Goal: Navigation & Orientation: Find specific page/section

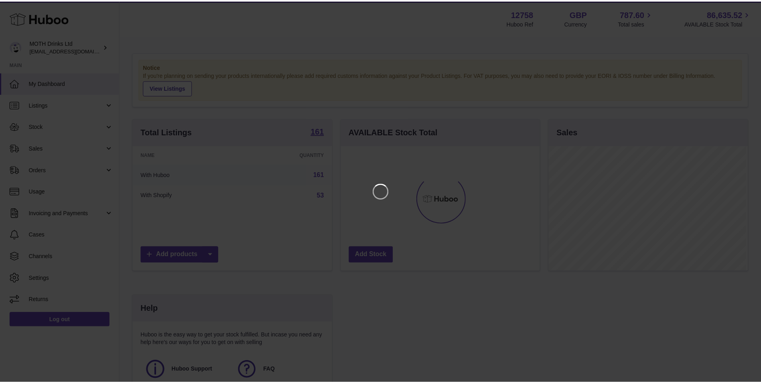
scroll to position [125, 201]
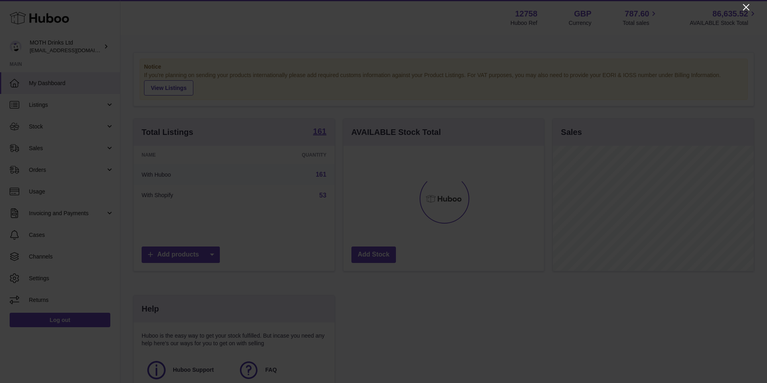
click at [745, 9] on icon "Close" at bounding box center [746, 7] width 6 height 6
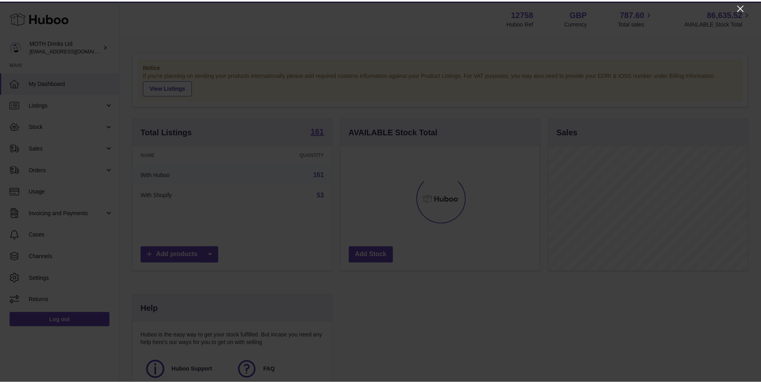
scroll to position [400966, 400892]
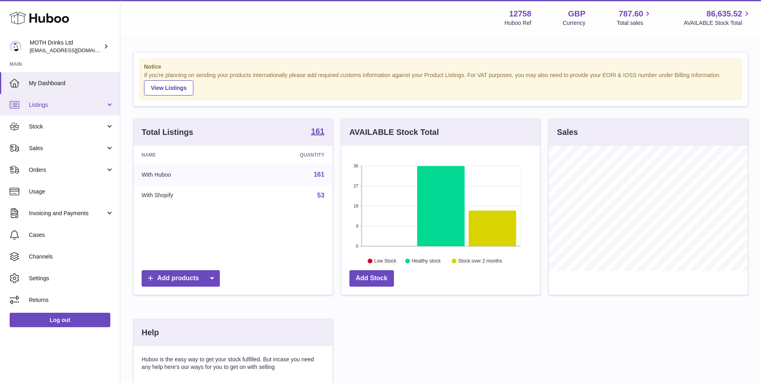
click at [68, 109] on link "Listings" at bounding box center [60, 105] width 120 height 22
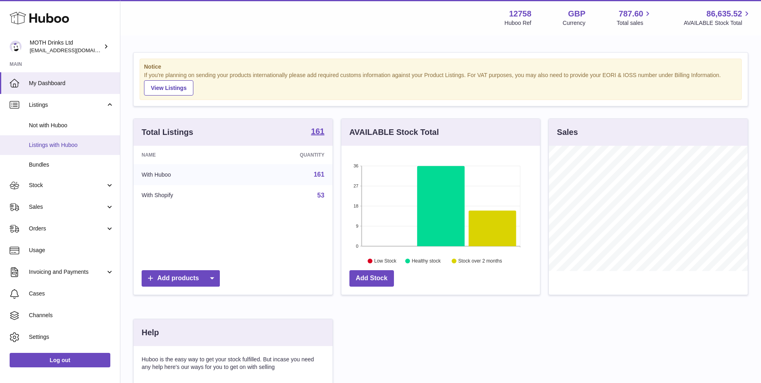
click at [43, 143] on span "Listings with Huboo" at bounding box center [71, 145] width 85 height 8
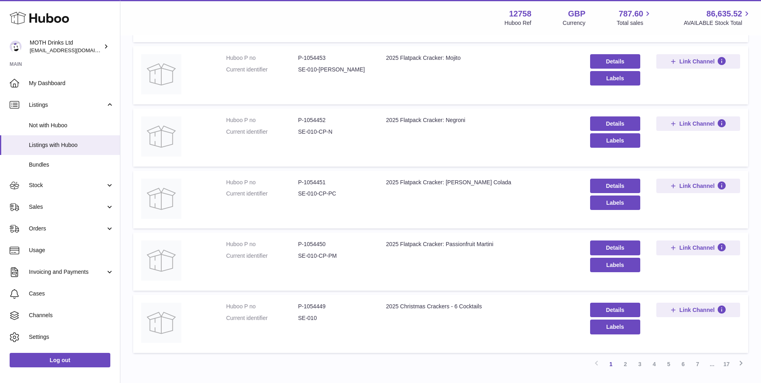
scroll to position [465, 0]
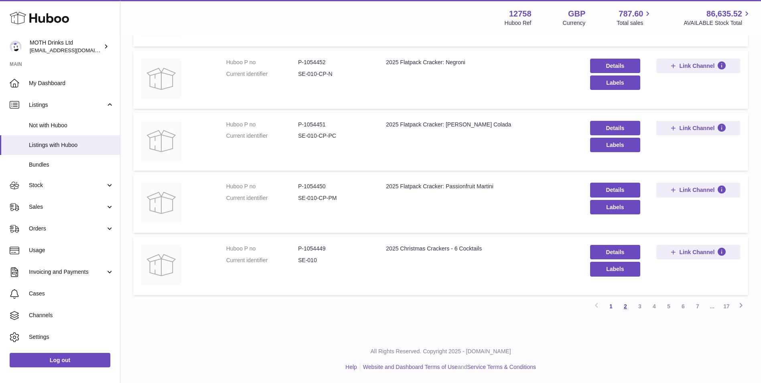
click at [629, 308] on link "2" at bounding box center [625, 306] width 14 height 14
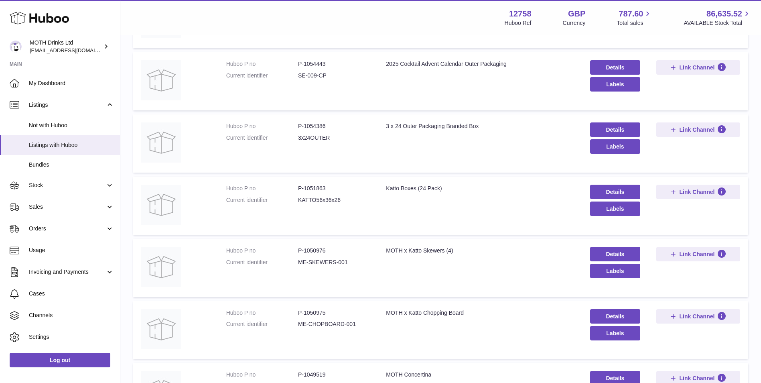
scroll to position [465, 0]
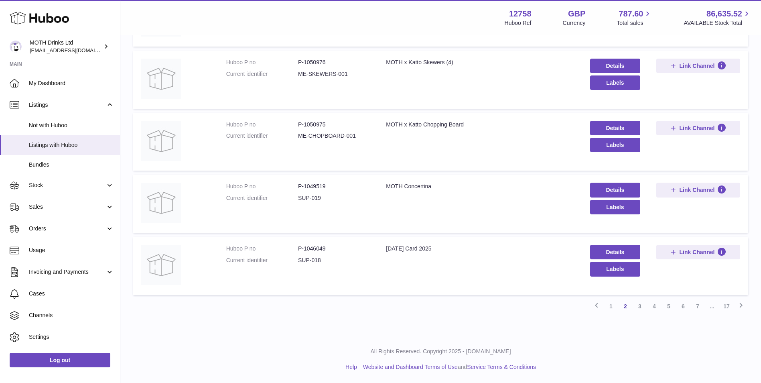
click at [615, 310] on link "1" at bounding box center [611, 306] width 14 height 14
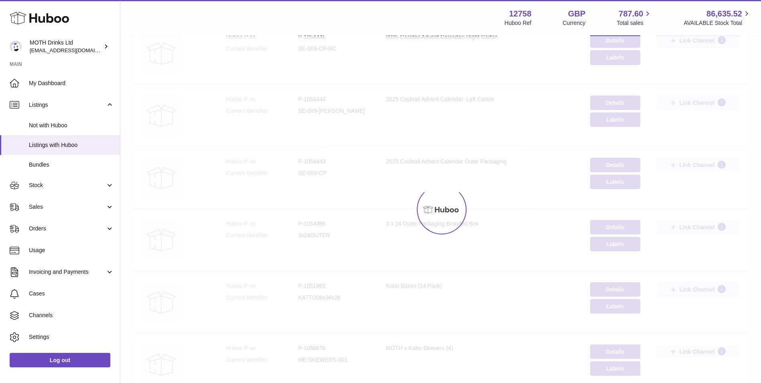
scroll to position [36, 0]
